Goal: Book appointment/travel/reservation

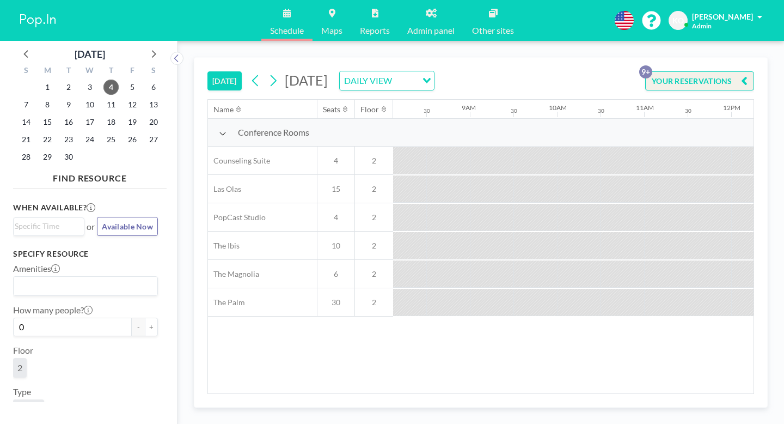
scroll to position [0, 885]
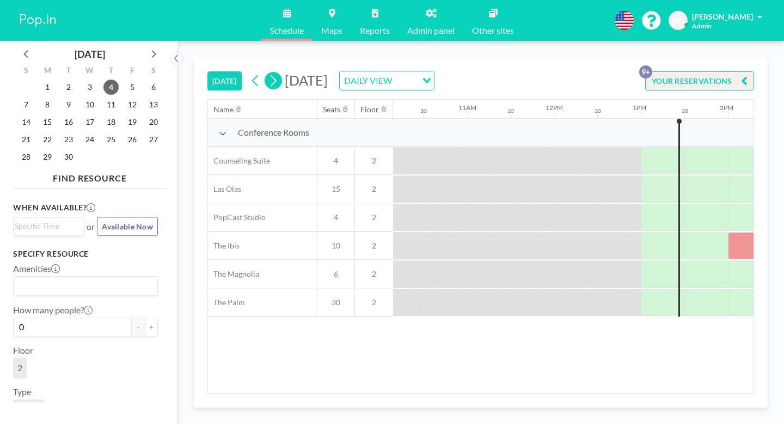
click at [268, 72] on icon at bounding box center [273, 80] width 10 height 16
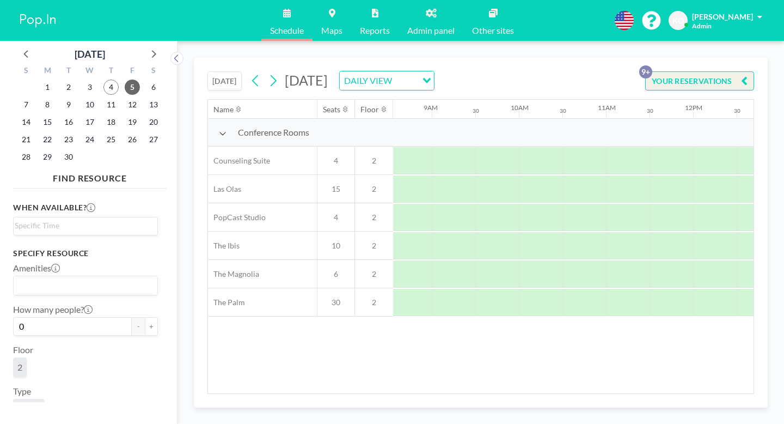
scroll to position [0, 748]
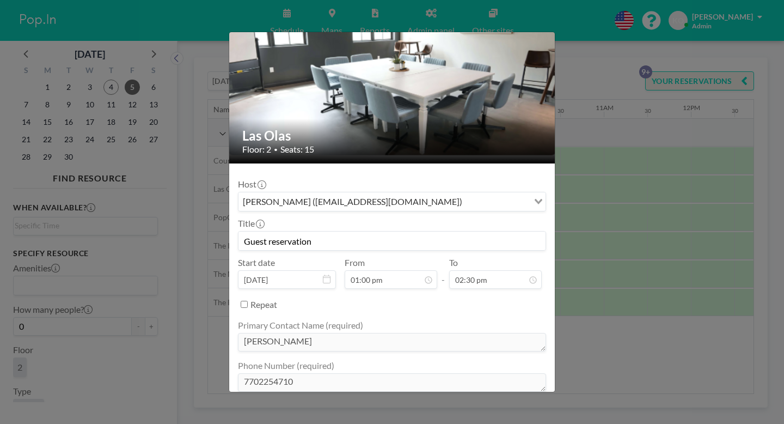
scroll to position [59, 0]
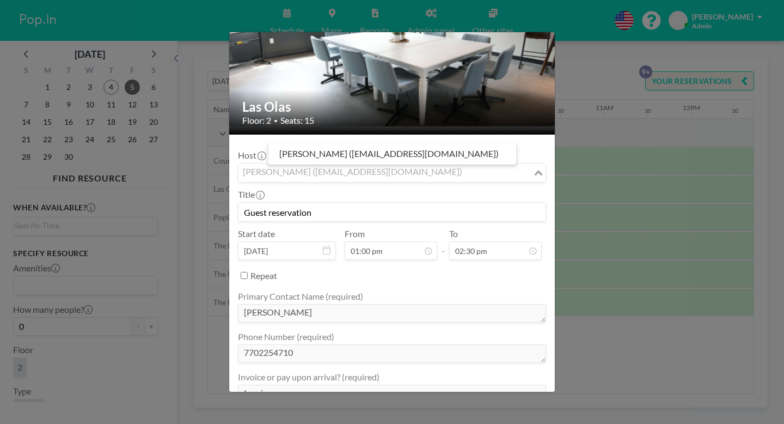
drag, startPoint x: 434, startPoint y: 133, endPoint x: 291, endPoint y: 123, distance: 143.6
click at [291, 150] on div "Host [PERSON_NAME] ([EMAIL_ADDRESS][DOMAIN_NAME]) Loading..." at bounding box center [392, 166] width 308 height 33
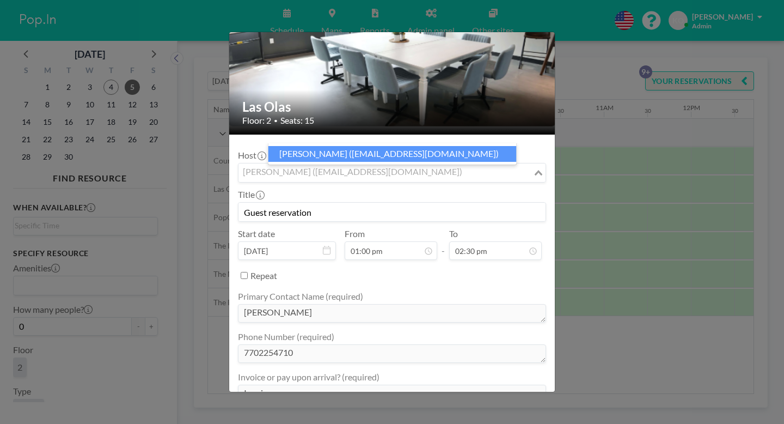
click at [305, 155] on li "[PERSON_NAME] ([EMAIL_ADDRESS][DOMAIN_NAME])" at bounding box center [392, 154] width 248 height 16
drag, startPoint x: 293, startPoint y: 137, endPoint x: 436, endPoint y: 152, distance: 143.4
click at [436, 152] on body "Schedule Maps Reports Admin panel Other sites English Polski 日本語 Española KO [P…" at bounding box center [392, 212] width 784 height 424
drag, startPoint x: 436, startPoint y: 152, endPoint x: 328, endPoint y: 151, distance: 107.3
click at [328, 151] on li "[PERSON_NAME] ([EMAIL_ADDRESS][DOMAIN_NAME])" at bounding box center [392, 154] width 248 height 16
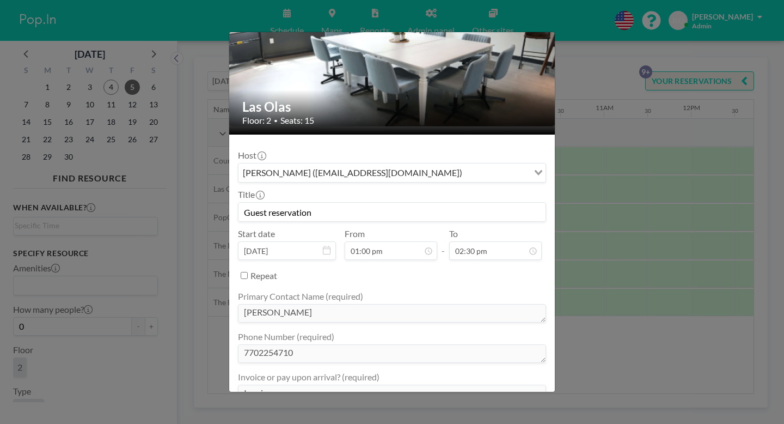
click at [325, 163] on div "[PERSON_NAME] ([EMAIL_ADDRESS][DOMAIN_NAME])" at bounding box center [383, 171] width 290 height 16
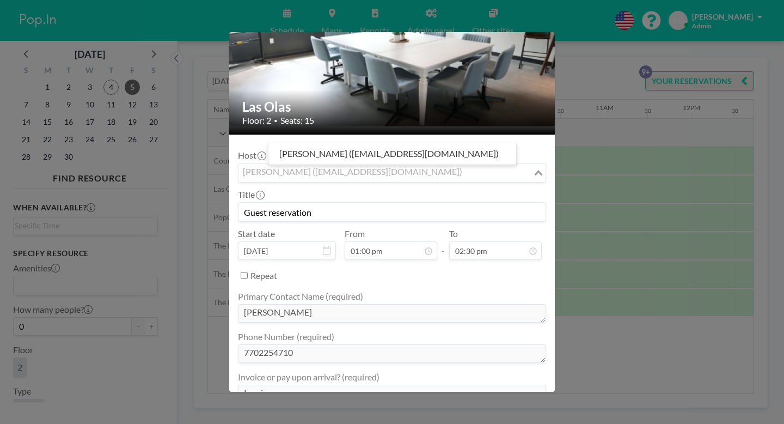
click at [325, 166] on input "Search for option" at bounding box center [386, 173] width 292 height 14
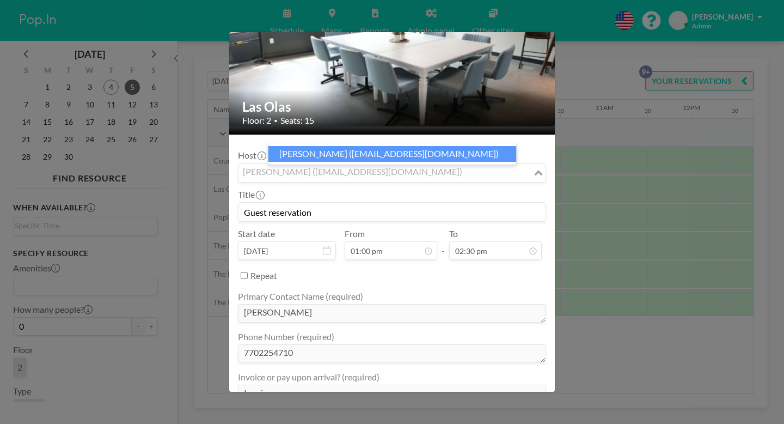
click at [327, 154] on li "[PERSON_NAME] ([EMAIL_ADDRESS][DOMAIN_NAME])" at bounding box center [392, 154] width 248 height 16
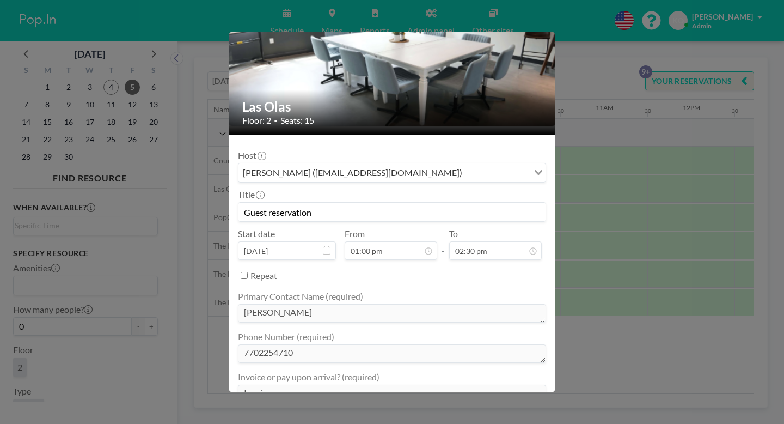
click at [327, 189] on div "Title Guest reservation" at bounding box center [392, 205] width 308 height 33
click at [371, 150] on div "Host [PERSON_NAME] ([EMAIL_ADDRESS][DOMAIN_NAME]) Loading..." at bounding box center [392, 166] width 308 height 33
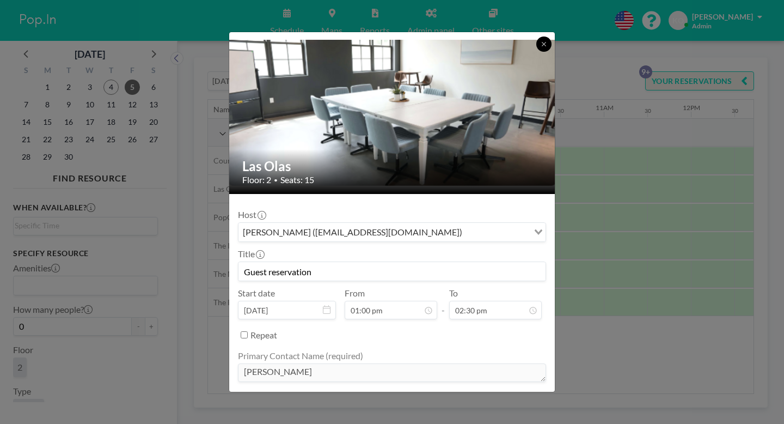
click at [536, 45] on button at bounding box center [543, 43] width 15 height 15
